Goal: Transaction & Acquisition: Subscribe to service/newsletter

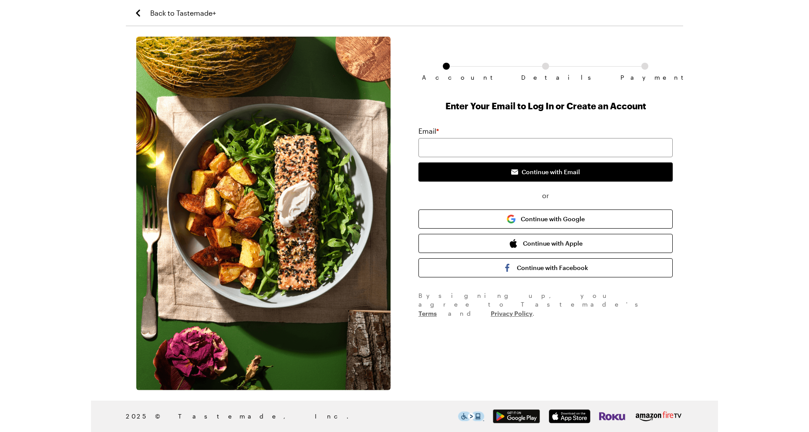
type input "[EMAIL_ADDRESS][DOMAIN_NAME]"
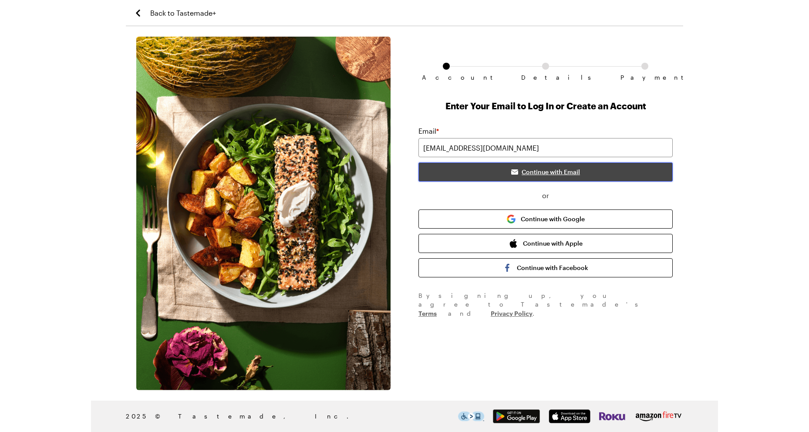
click at [545, 171] on span "Continue with Email" at bounding box center [550, 172] width 58 height 9
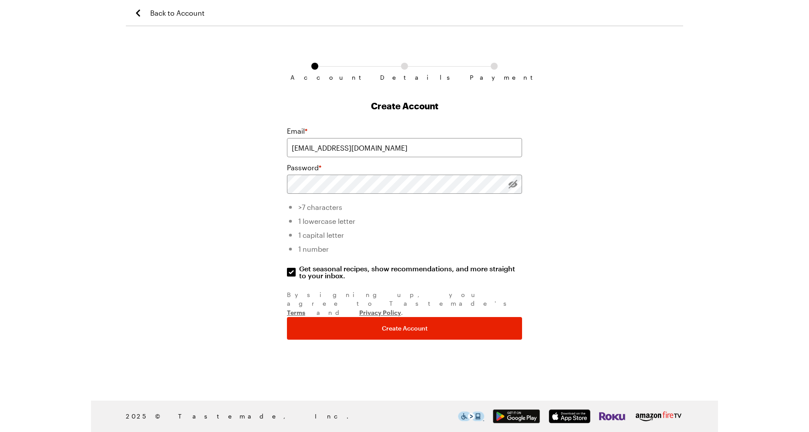
click at [586, 241] on div "Account Details Payment Create Account Email * [EMAIL_ADDRESS][DOMAIN_NAME] Pas…" at bounding box center [404, 213] width 557 height 353
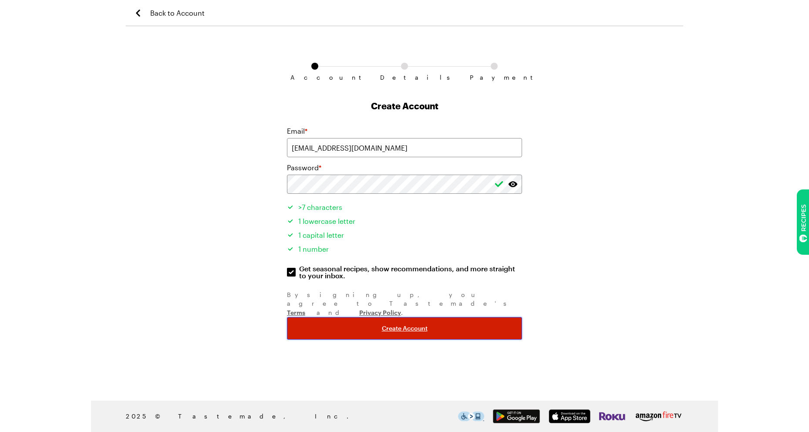
click at [413, 324] on span "Create Account" at bounding box center [405, 328] width 46 height 9
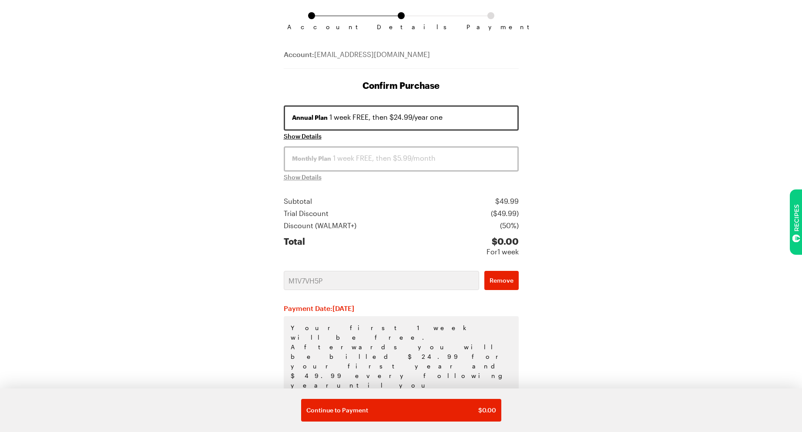
scroll to position [52, 0]
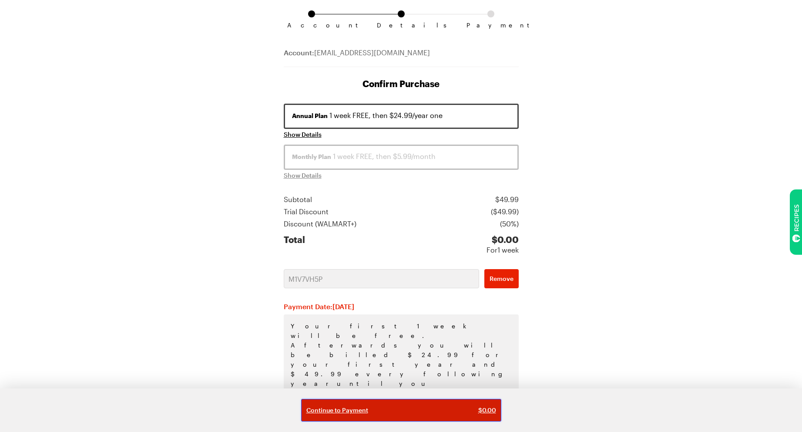
click at [410, 408] on div "Continue to Payment $ 0.00" at bounding box center [401, 410] width 190 height 9
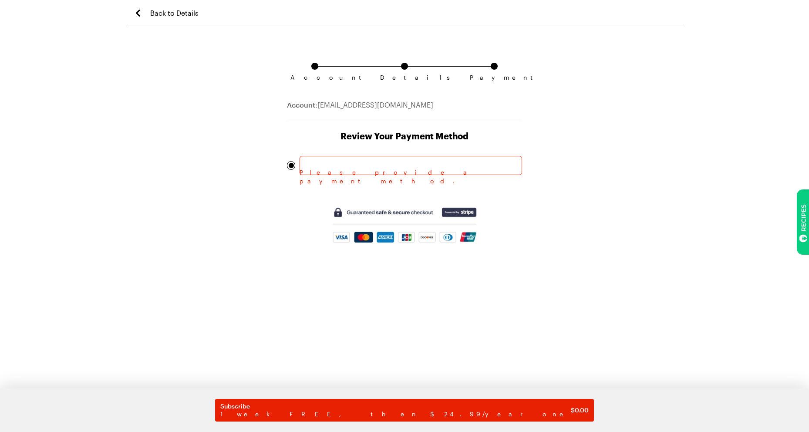
click at [457, 296] on div "Account Details Payment Account: [EMAIL_ADDRESS][DOMAIN_NAME] Review Your Payme…" at bounding box center [404, 234] width 252 height 395
